Goal: Task Accomplishment & Management: Manage account settings

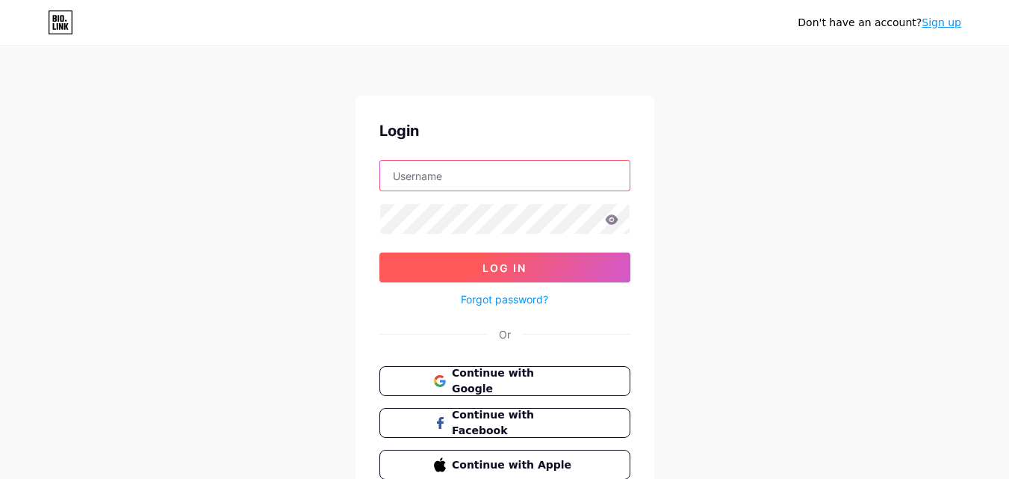
type input "[EMAIL_ADDRESS][DOMAIN_NAME]"
click at [519, 255] on button "Log In" at bounding box center [504, 267] width 251 height 30
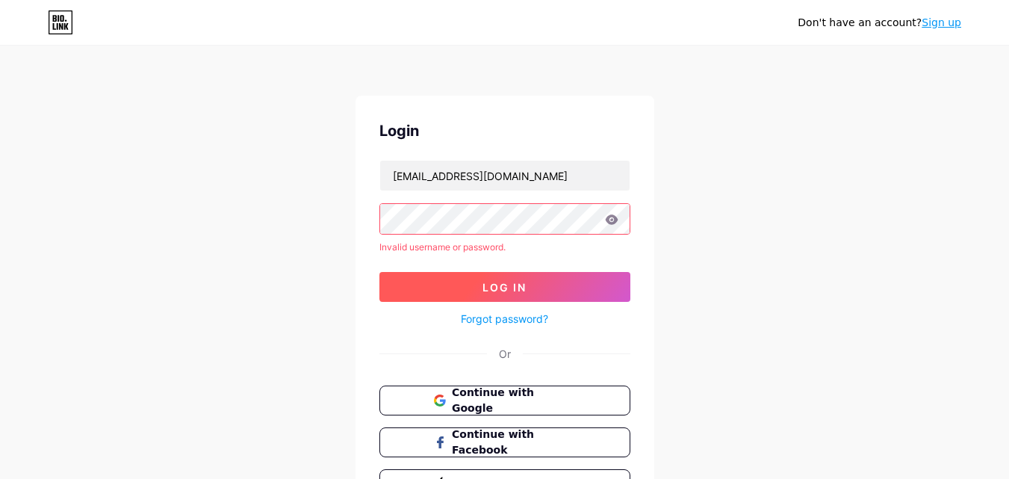
click at [575, 282] on button "Log In" at bounding box center [504, 287] width 251 height 30
click at [504, 403] on span "Continue with Google" at bounding box center [513, 401] width 125 height 32
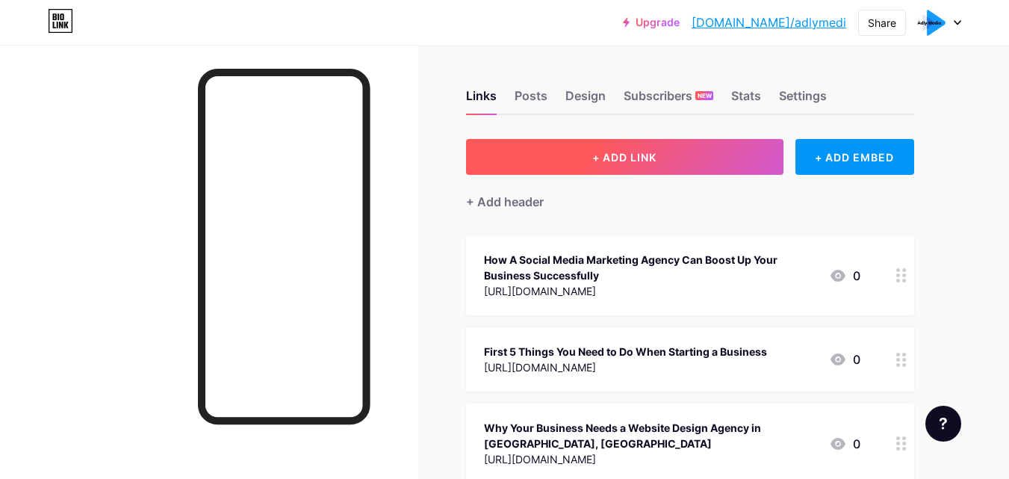
click at [600, 158] on span "+ ADD LINK" at bounding box center [624, 157] width 64 height 13
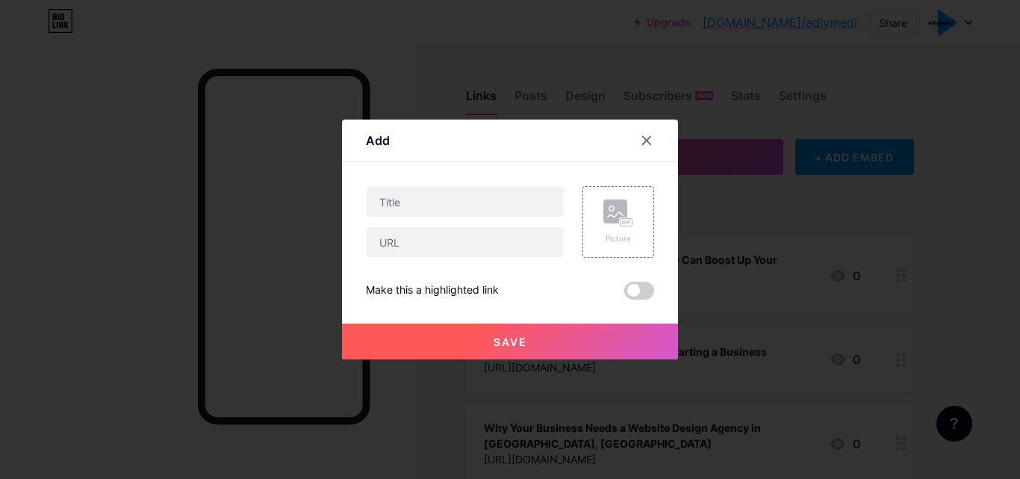
click at [439, 220] on div at bounding box center [465, 222] width 199 height 72
click at [435, 240] on input "text" at bounding box center [465, 242] width 197 height 30
paste input "https://jumpshare.com/share/gdZGB2ywnq1Pylhs0qP6"
type input "https://jumpshare.com/share/gdZGB2ywnq1Pylhs0qP6"
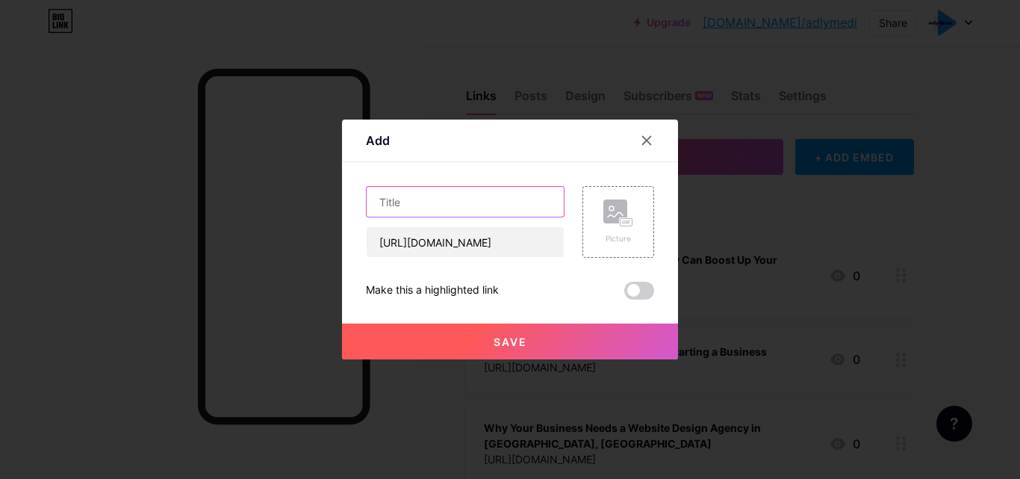
scroll to position [0, 0]
click at [425, 196] on input "text" at bounding box center [465, 202] width 197 height 30
paste input "Adly Media: Your Advertising Agency in Jacksonville, FL"
type input "Adly Media: Your Advertising Agency in Jacksonville, FL"
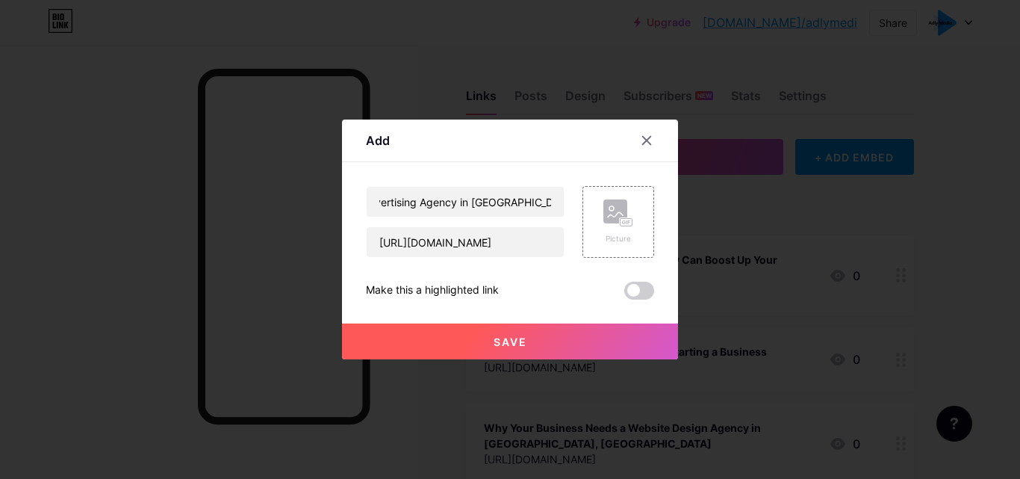
click at [479, 344] on button "Save" at bounding box center [510, 341] width 336 height 36
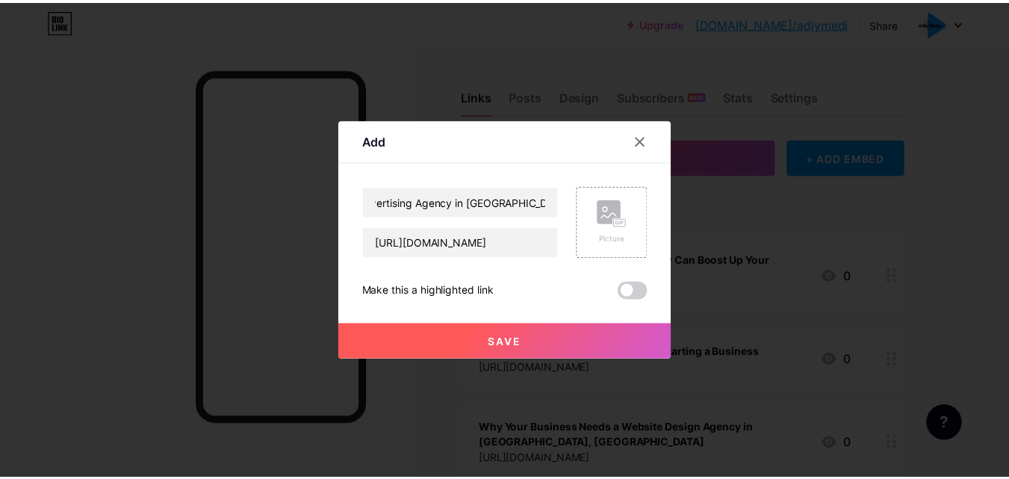
scroll to position [0, 0]
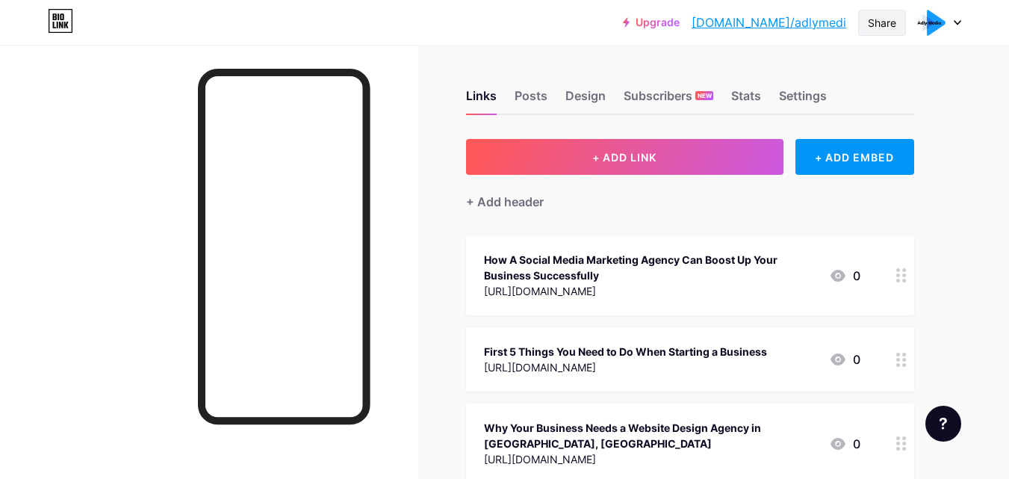
click at [872, 18] on div "Share" at bounding box center [882, 23] width 28 height 16
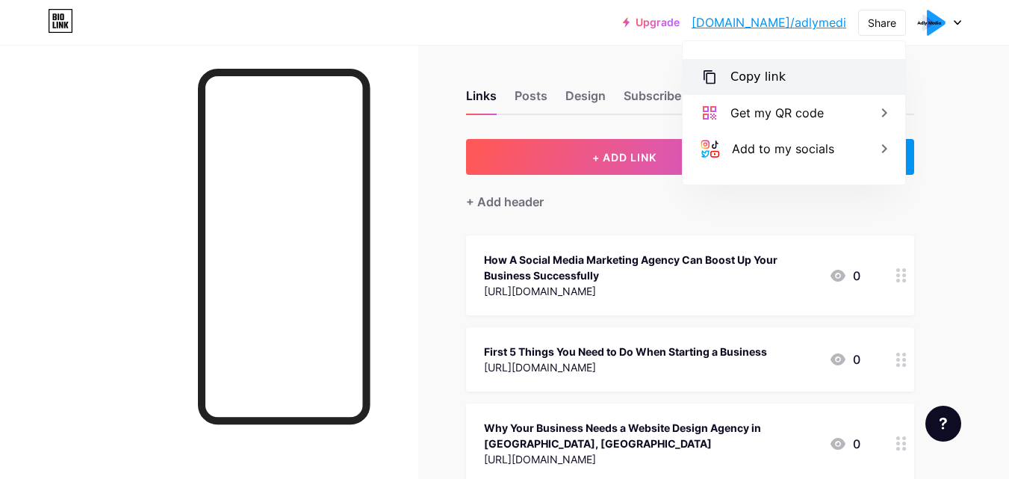
click at [772, 78] on div "Copy link" at bounding box center [757, 77] width 55 height 18
